Goal: Navigation & Orientation: Find specific page/section

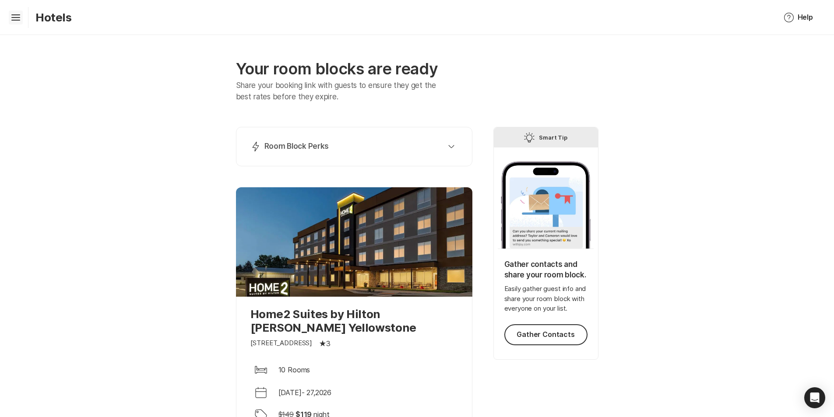
click at [14, 14] on icon "Hamburger" at bounding box center [16, 18] width 14 height 14
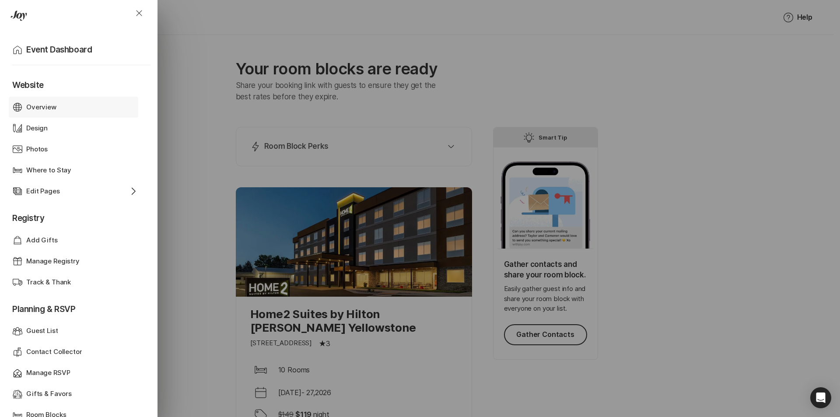
click at [35, 106] on p "Overview" at bounding box center [41, 107] width 30 height 10
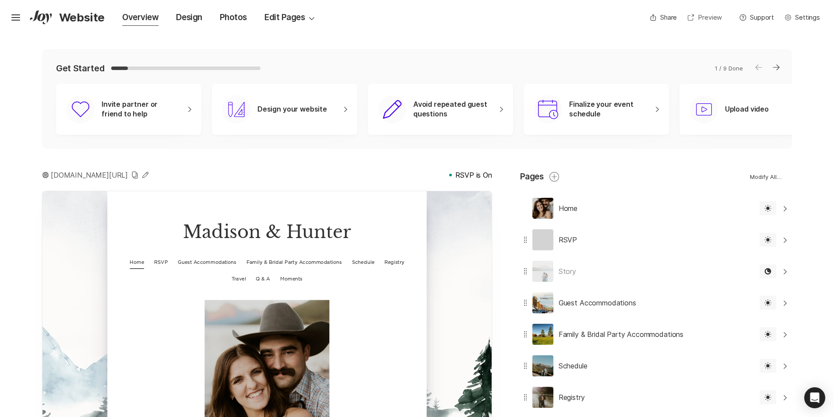
click at [710, 18] on link "Open In New Window Preview" at bounding box center [704, 18] width 45 height 14
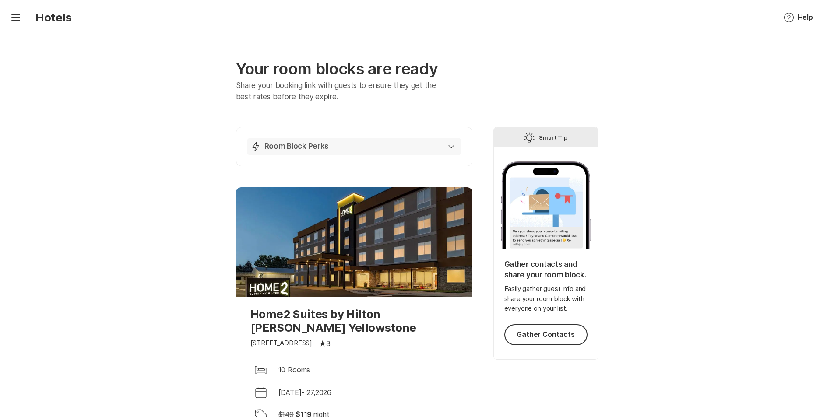
click at [422, 144] on div "Lightning Bolt Room Block Perks" at bounding box center [352, 146] width 204 height 11
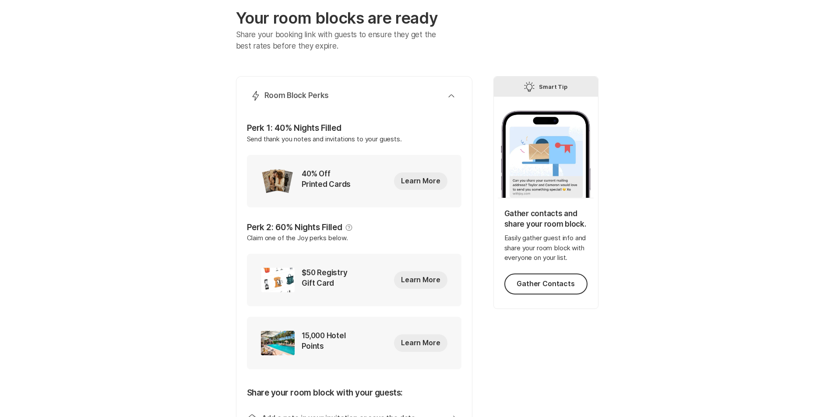
scroll to position [44, 0]
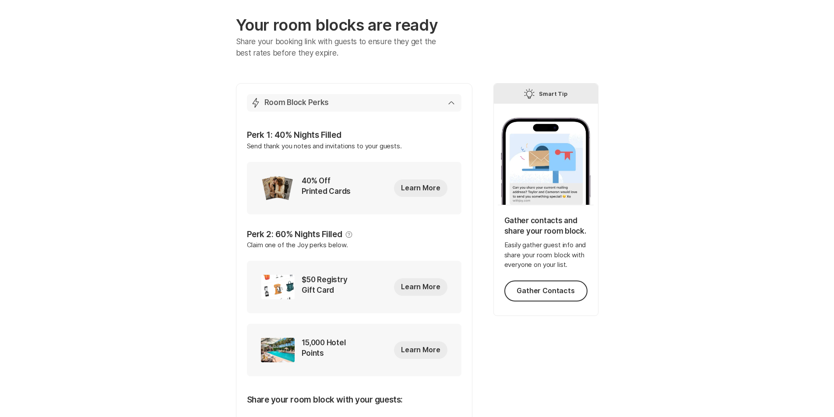
click at [382, 102] on div "Lightning Bolt Room Block Perks" at bounding box center [352, 103] width 204 height 11
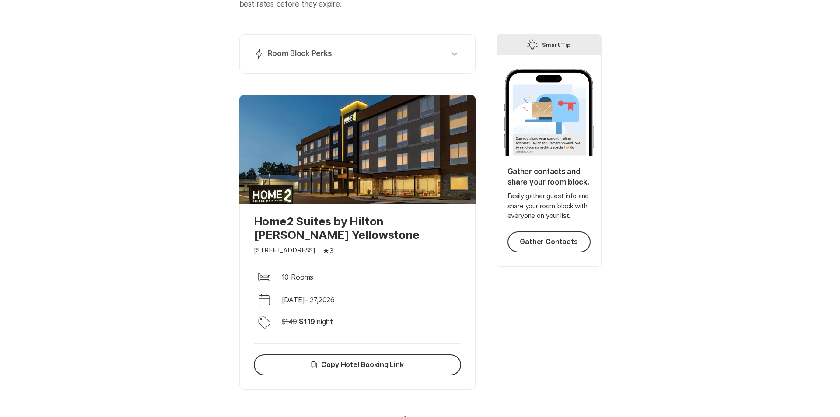
scroll to position [0, 0]
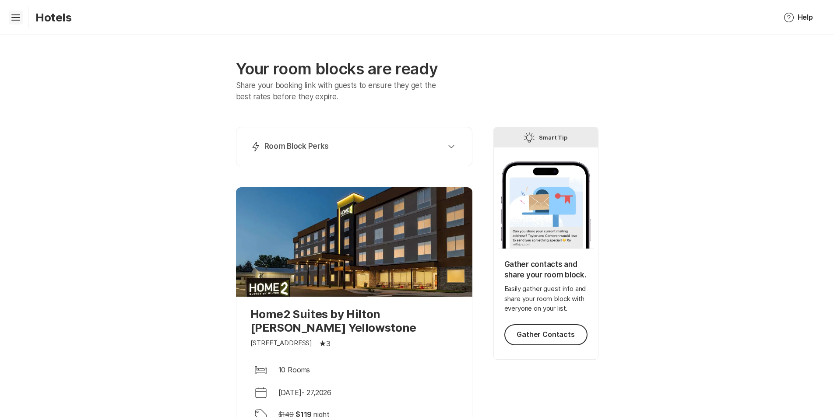
click at [17, 20] on icon at bounding box center [15, 20] width 9 height 1
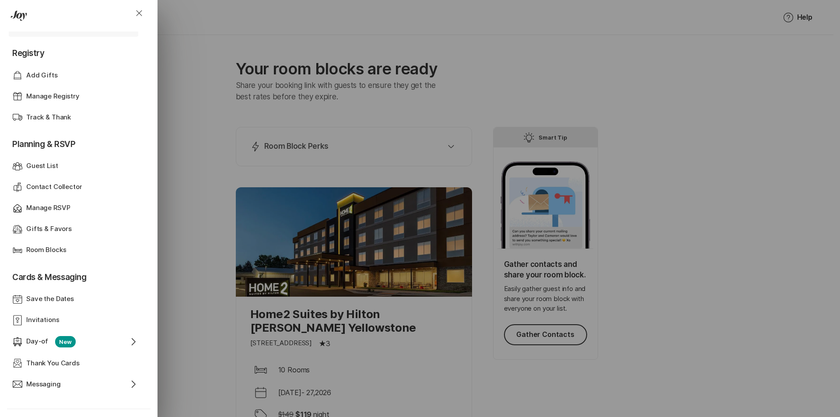
scroll to position [175, 0]
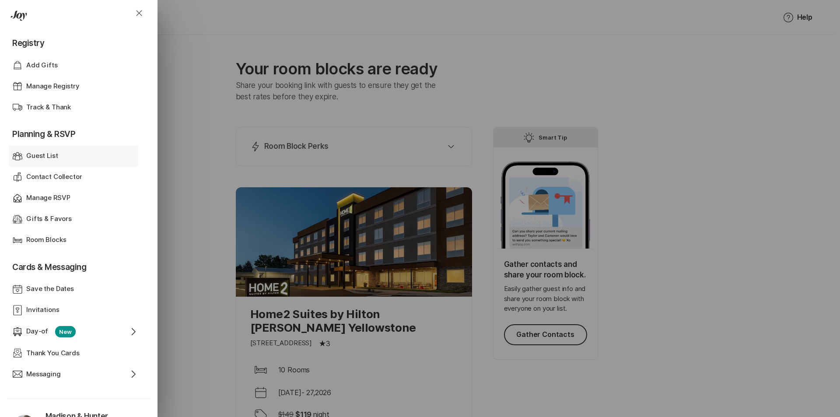
click at [42, 160] on p "Guest List" at bounding box center [42, 156] width 32 height 10
